Goal: Check status

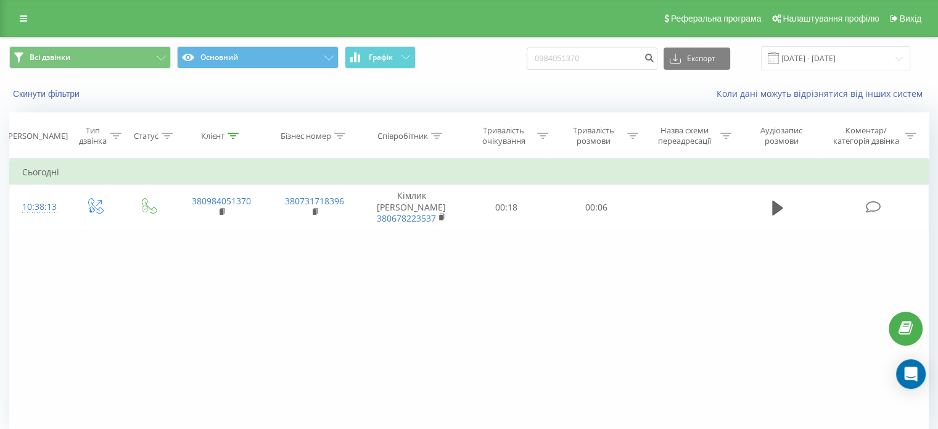
drag, startPoint x: 567, startPoint y: 60, endPoint x: 534, endPoint y: 100, distance: 51.7
click at [534, 100] on div "Скинути фільтри Коли дані можуть відрізнятися вiд інших систем" at bounding box center [469, 94] width 937 height 30
drag, startPoint x: 603, startPoint y: 59, endPoint x: 547, endPoint y: 52, distance: 57.1
click at [547, 52] on input "0984051370" at bounding box center [592, 59] width 131 height 22
paste input "0695177"
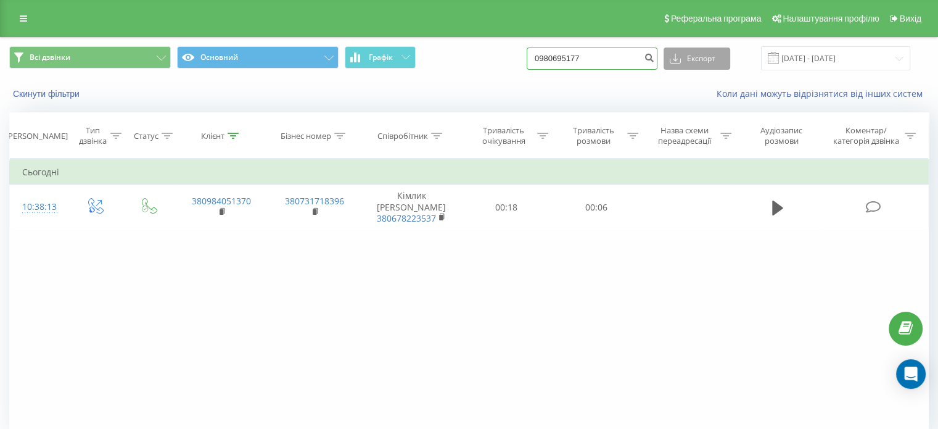
type input "0980695177"
drag, startPoint x: 706, startPoint y: 59, endPoint x: 667, endPoint y: 59, distance: 38.9
click at [666, 60] on div "0980695177 Експорт .csv .xls .xlsx [DATE] - [DATE]" at bounding box center [719, 58] width 384 height 24
click at [658, 59] on button "submit" at bounding box center [649, 59] width 17 height 22
